Goal: Navigation & Orientation: Find specific page/section

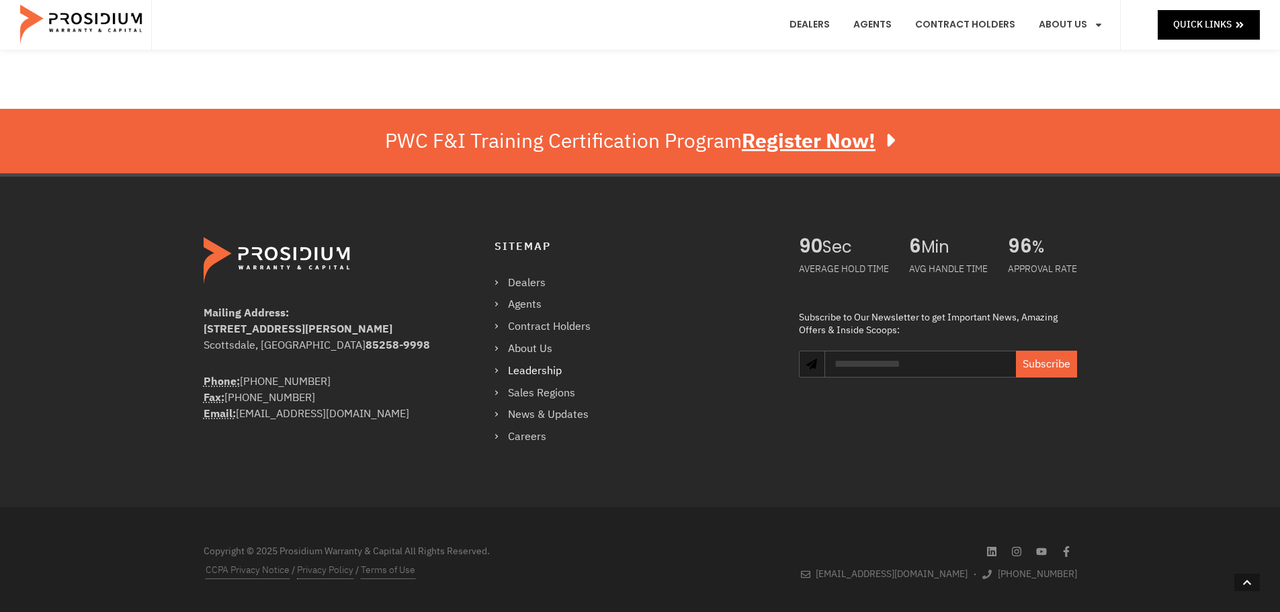
scroll to position [1075, 0]
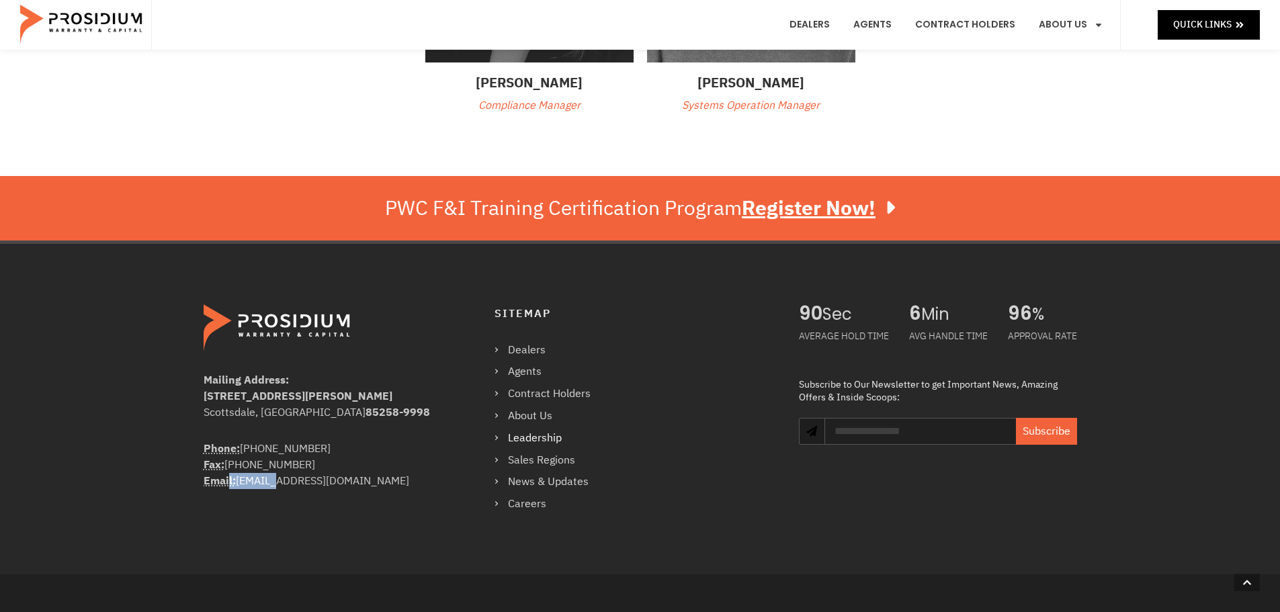
drag, startPoint x: 269, startPoint y: 482, endPoint x: 228, endPoint y: 486, distance: 40.5
click at [228, 486] on div "Phone: (360) 848-7922 Fax: (360) 848-7923 Email: info@pwcteam.com" at bounding box center [322, 465] width 237 height 48
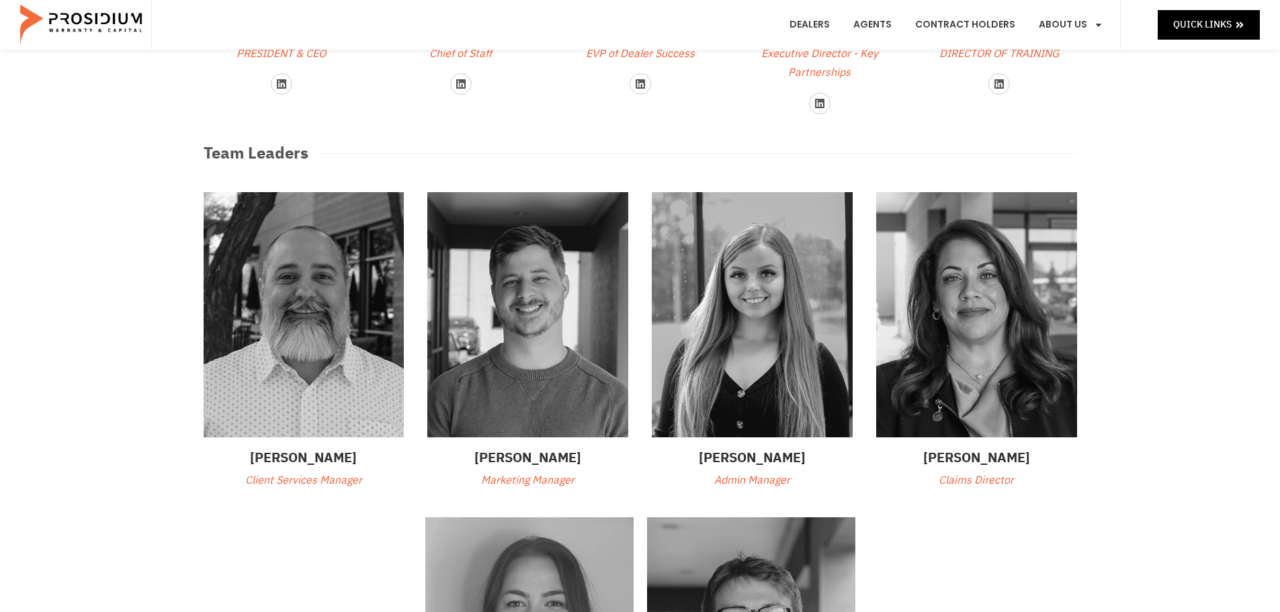
scroll to position [0, 0]
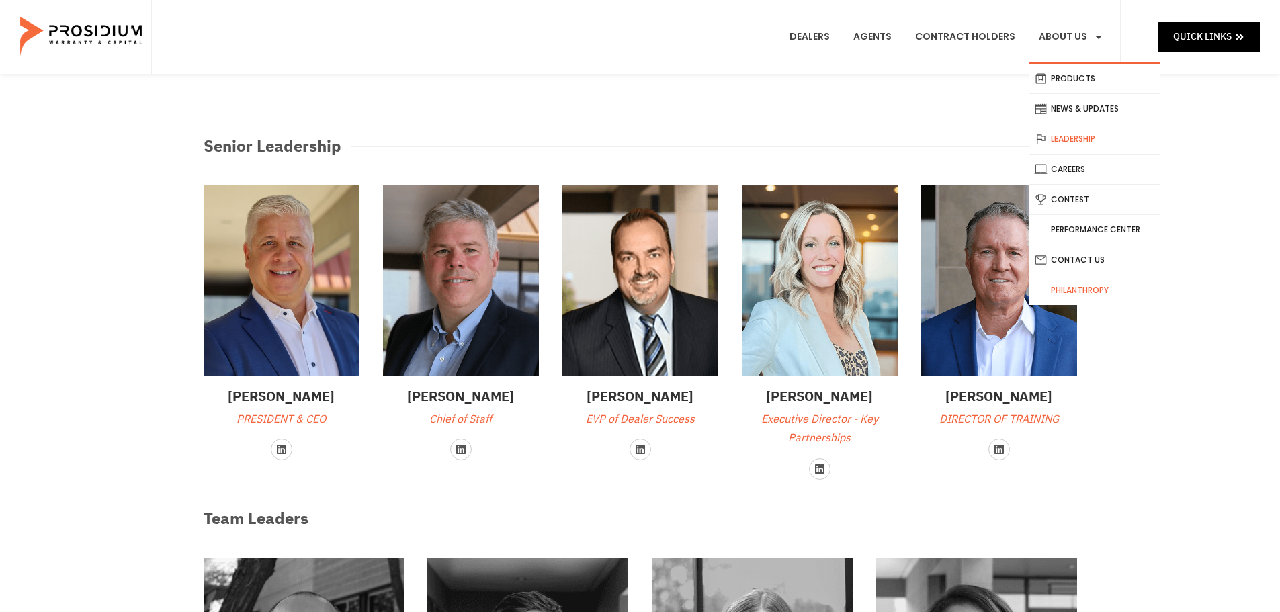
click at [1071, 294] on link "Philanthropy" at bounding box center [1094, 290] width 131 height 30
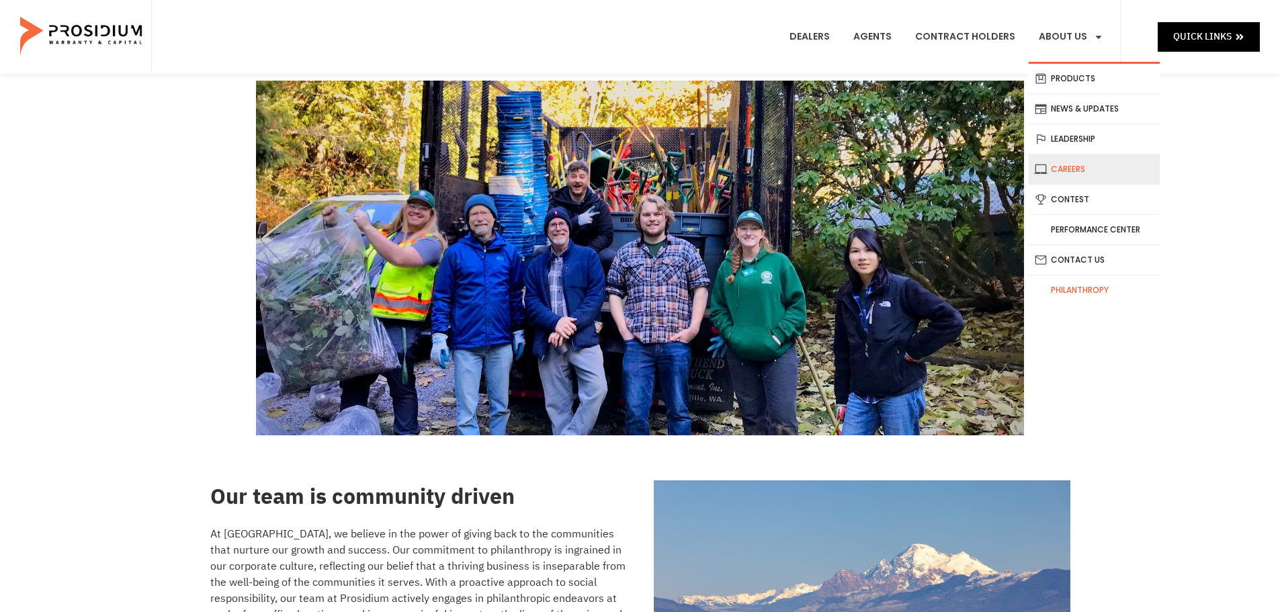
click at [1071, 173] on link "Careers" at bounding box center [1094, 170] width 131 height 30
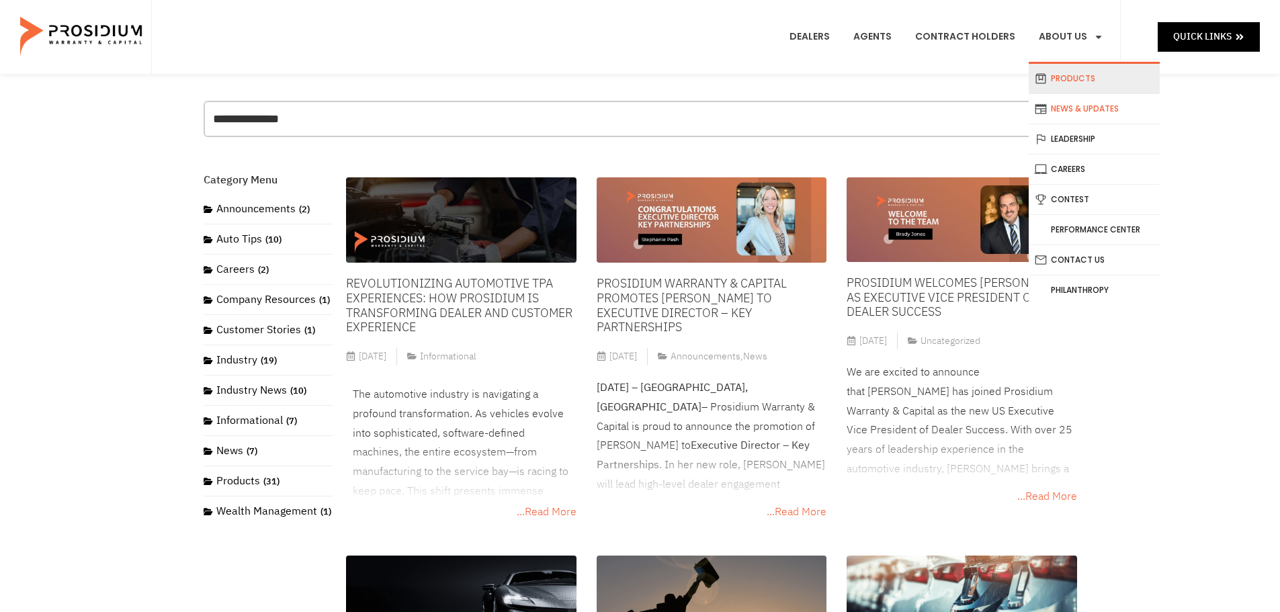
click at [1075, 77] on link "Products" at bounding box center [1094, 79] width 131 height 30
